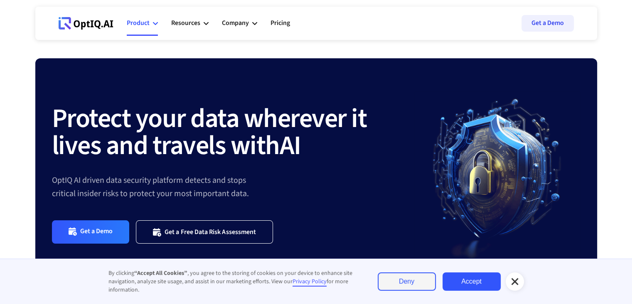
click at [148, 23] on div "Product" at bounding box center [138, 22] width 23 height 11
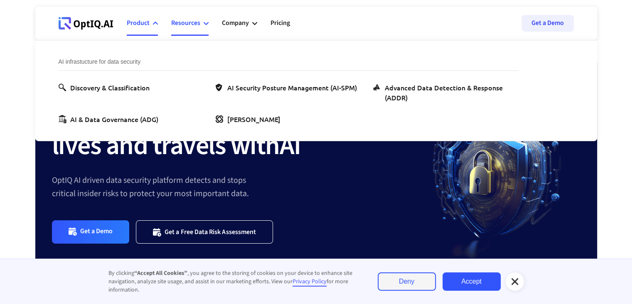
click at [176, 29] on div "Resources" at bounding box center [189, 23] width 37 height 25
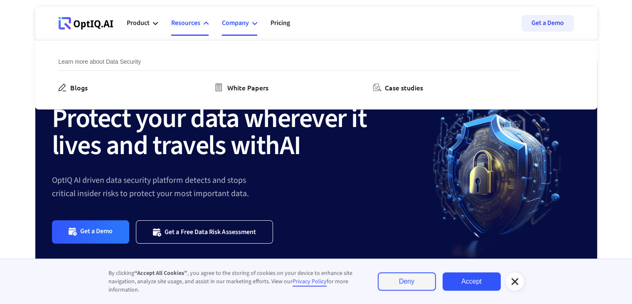
click at [244, 32] on div "Company" at bounding box center [239, 23] width 35 height 25
click at [384, 94] on div "Get to know about OptIQ About Us Partners Careers" at bounding box center [302, 74] width 486 height 69
click at [388, 93] on div "Get to know about OptIQ About Us Partners Careers" at bounding box center [302, 74] width 486 height 69
click at [390, 90] on div "Careers" at bounding box center [396, 87] width 23 height 10
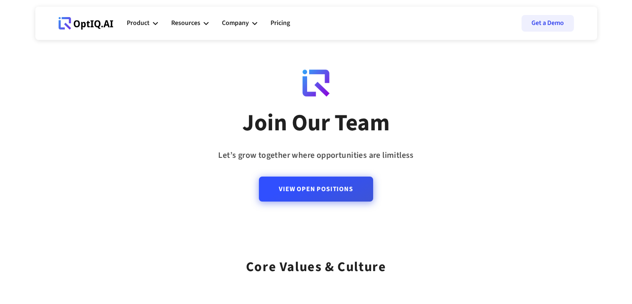
click at [280, 189] on link "View Open Positions" at bounding box center [316, 188] width 114 height 25
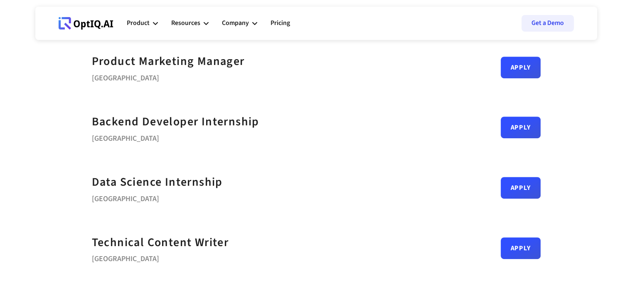
scroll to position [363, 0]
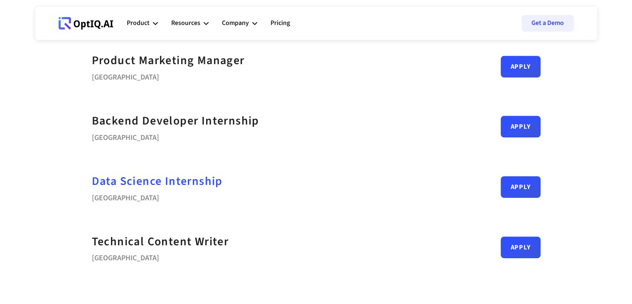
click at [178, 180] on strong "Data Science Internship" at bounding box center [157, 181] width 131 height 17
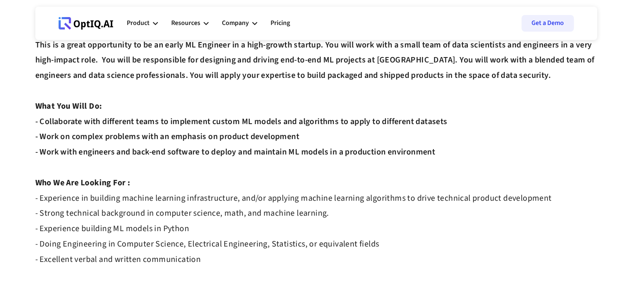
scroll to position [154, 0]
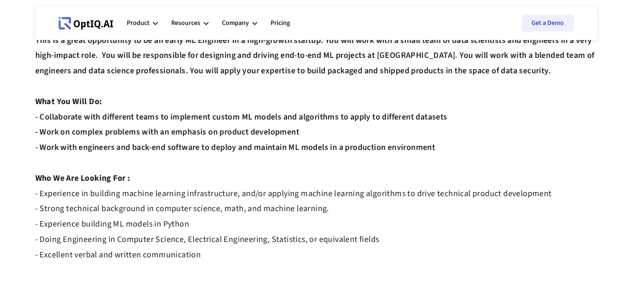
drag, startPoint x: 100, startPoint y: 182, endPoint x: 585, endPoint y: 189, distance: 484.8
click at [585, 189] on div "At [GEOGRAPHIC_DATA], we're building the AI-powered infrastructure to de-risk s…" at bounding box center [316, 102] width 562 height 352
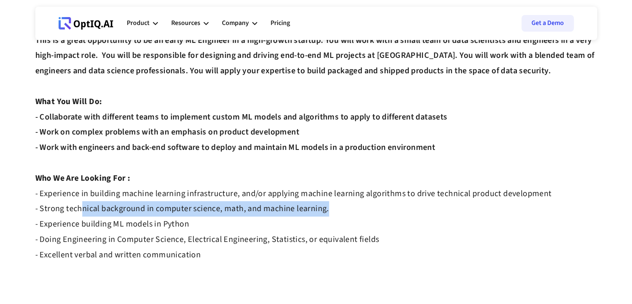
drag, startPoint x: 75, startPoint y: 200, endPoint x: 322, endPoint y: 190, distance: 247.6
click at [322, 190] on div "At [GEOGRAPHIC_DATA], we're building the AI-powered infrastructure to de-risk s…" at bounding box center [316, 102] width 562 height 352
click at [322, 190] on strong "- Experience in building machine learning infrastructure, and/or applying machi…" at bounding box center [293, 224] width 517 height 73
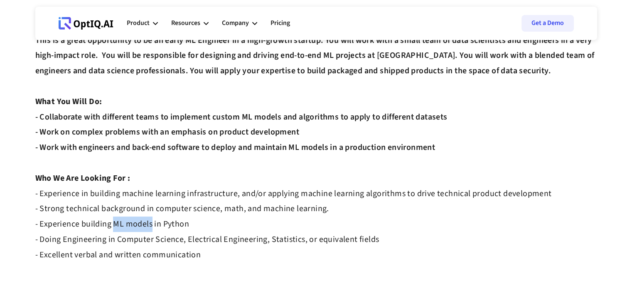
drag, startPoint x: 109, startPoint y: 205, endPoint x: 149, endPoint y: 213, distance: 40.8
click at [149, 213] on strong "- Experience in building machine learning infrastructure, and/or applying machi…" at bounding box center [293, 224] width 517 height 73
click at [171, 229] on strong "- Experience in building machine learning infrastructure, and/or applying machi…" at bounding box center [293, 224] width 517 height 73
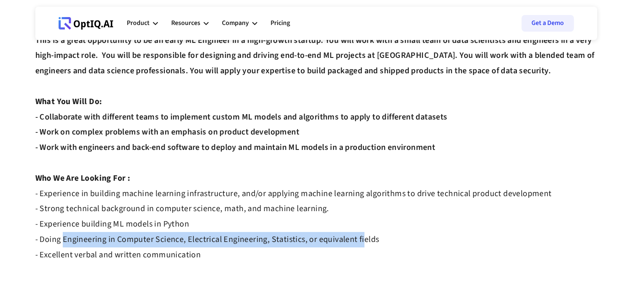
drag, startPoint x: 61, startPoint y: 225, endPoint x: 351, endPoint y: 216, distance: 289.9
click at [351, 216] on div "At [GEOGRAPHIC_DATA], we're building the AI-powered infrastructure to de-risk s…" at bounding box center [316, 102] width 562 height 352
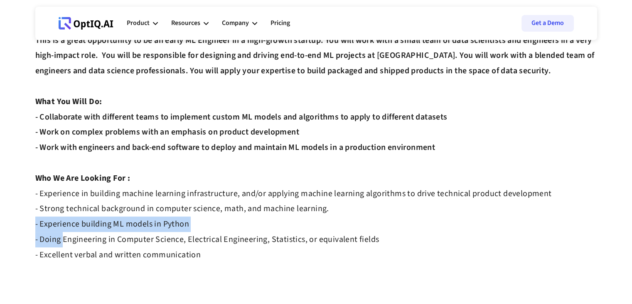
click at [351, 216] on div "At [GEOGRAPHIC_DATA], we're building the AI-powered infrastructure to de-risk s…" at bounding box center [316, 102] width 562 height 352
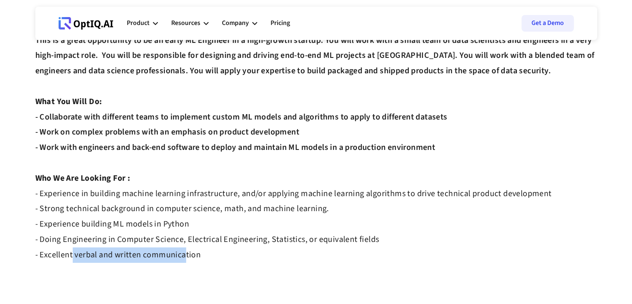
drag, startPoint x: 67, startPoint y: 239, endPoint x: 182, endPoint y: 240, distance: 115.2
click at [182, 240] on strong "- Experience in building machine learning infrastructure, and/or applying machi…" at bounding box center [293, 224] width 517 height 73
click at [247, 254] on div "At [GEOGRAPHIC_DATA], we're building the AI-powered infrastructure to de-risk s…" at bounding box center [316, 102] width 562 height 352
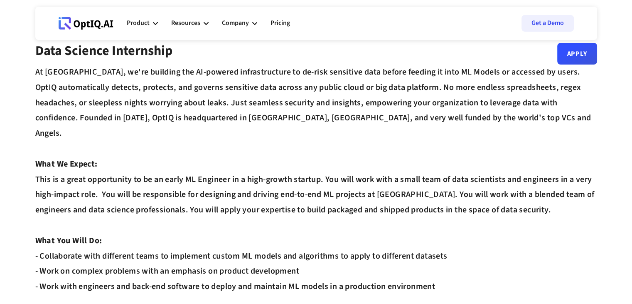
scroll to position [0, 0]
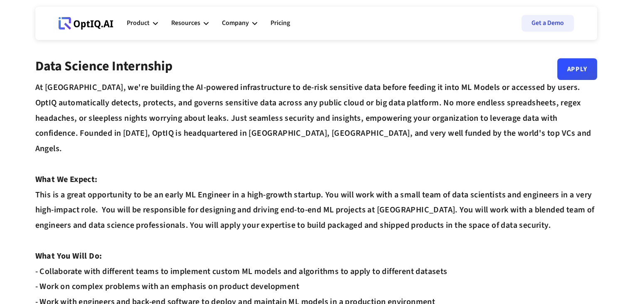
click at [247, 254] on div "At [GEOGRAPHIC_DATA], we're building the AI-powered infrastructure to de-risk s…" at bounding box center [316, 256] width 562 height 352
